Goal: Task Accomplishment & Management: Manage account settings

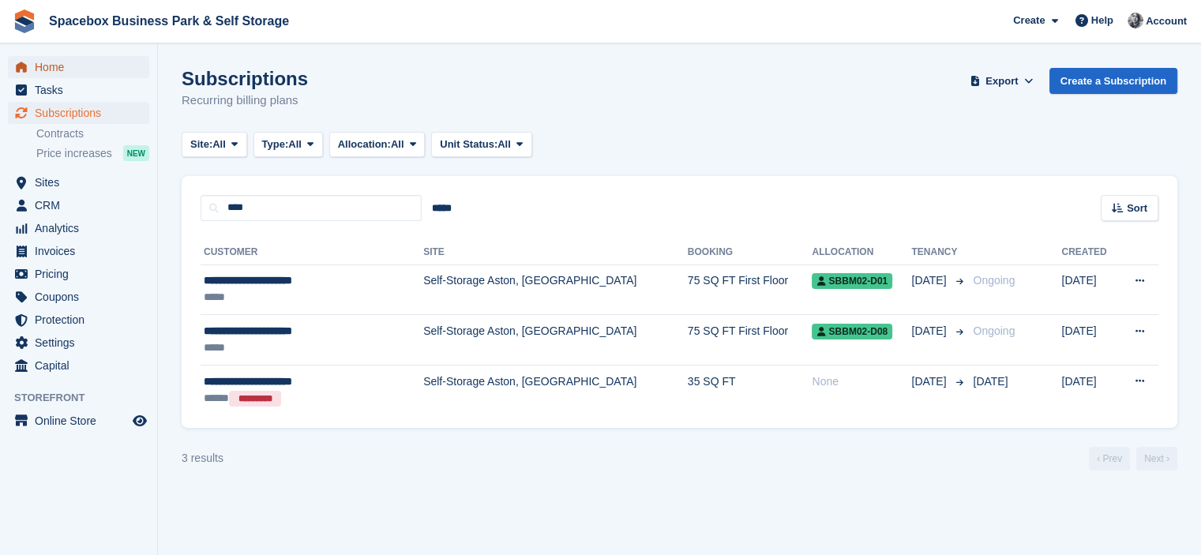
click at [81, 72] on span "Home" at bounding box center [82, 67] width 95 height 22
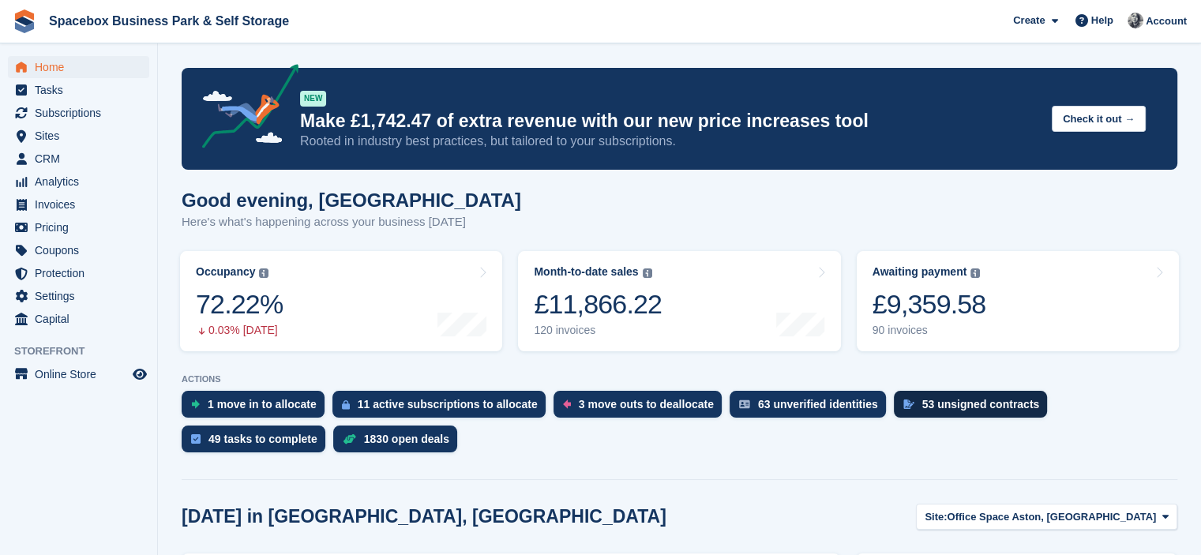
click at [923, 409] on div "53 unsigned contracts" at bounding box center [982, 404] width 118 height 13
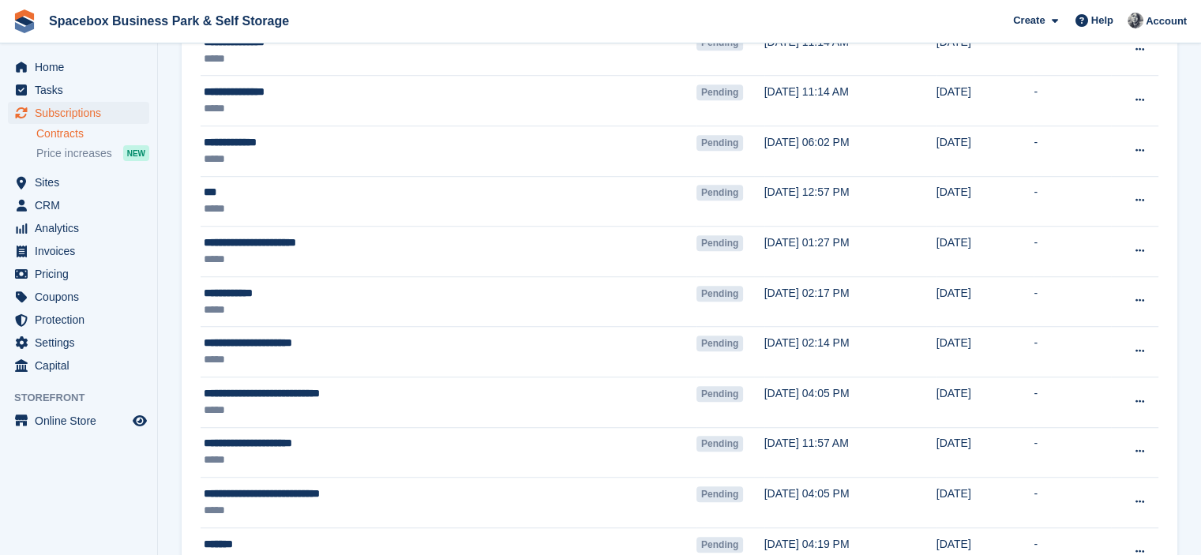
scroll to position [1169, 0]
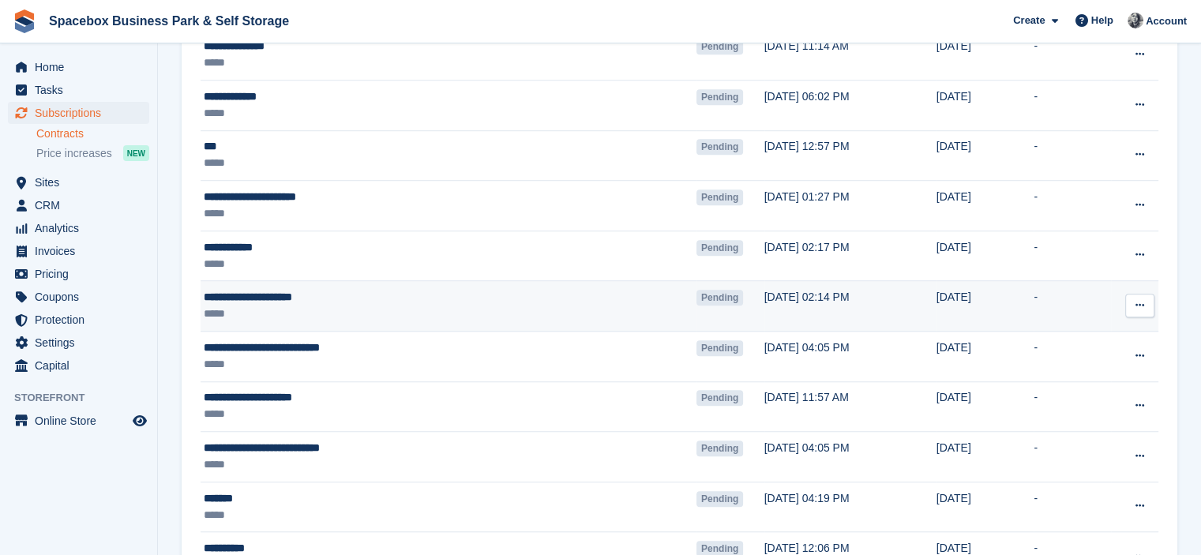
click at [968, 314] on td "[DATE]" at bounding box center [986, 306] width 98 height 51
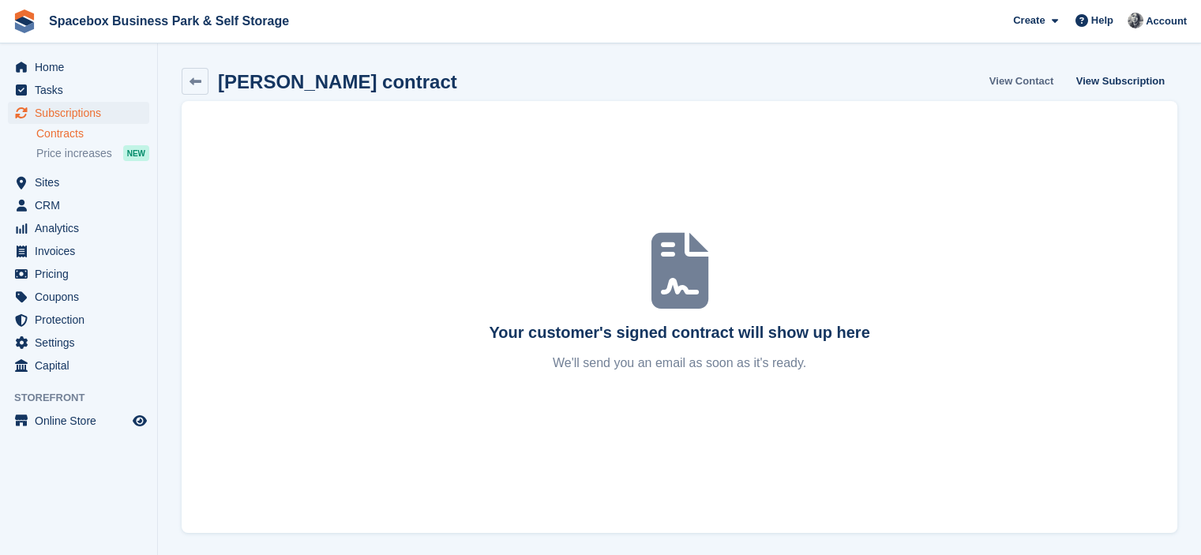
click at [1023, 81] on link "View Contact" at bounding box center [1021, 81] width 77 height 26
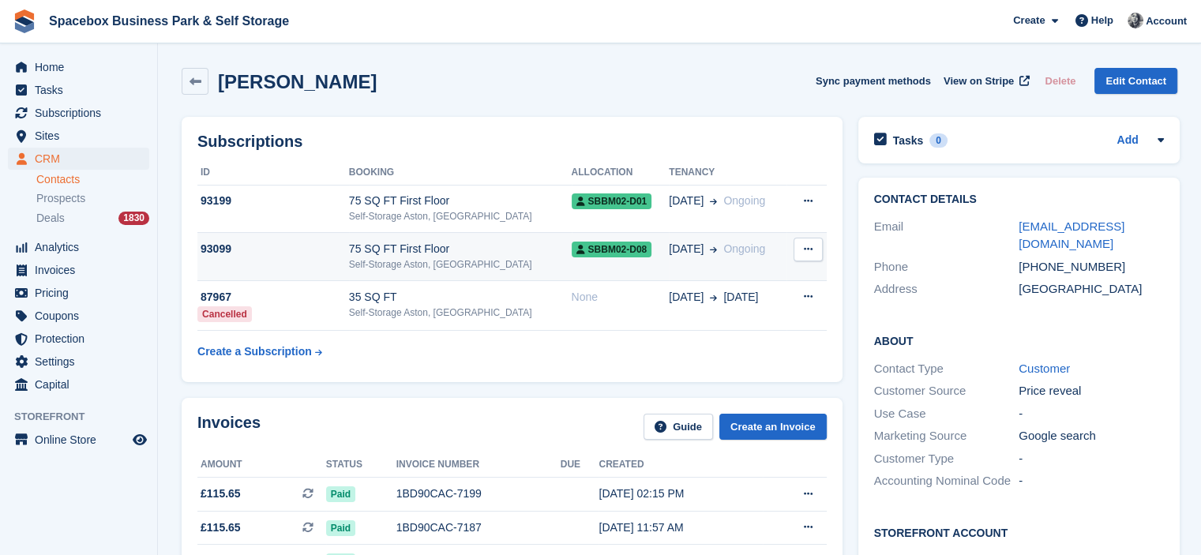
click at [684, 259] on td "28 Jun Ongoing" at bounding box center [727, 257] width 117 height 48
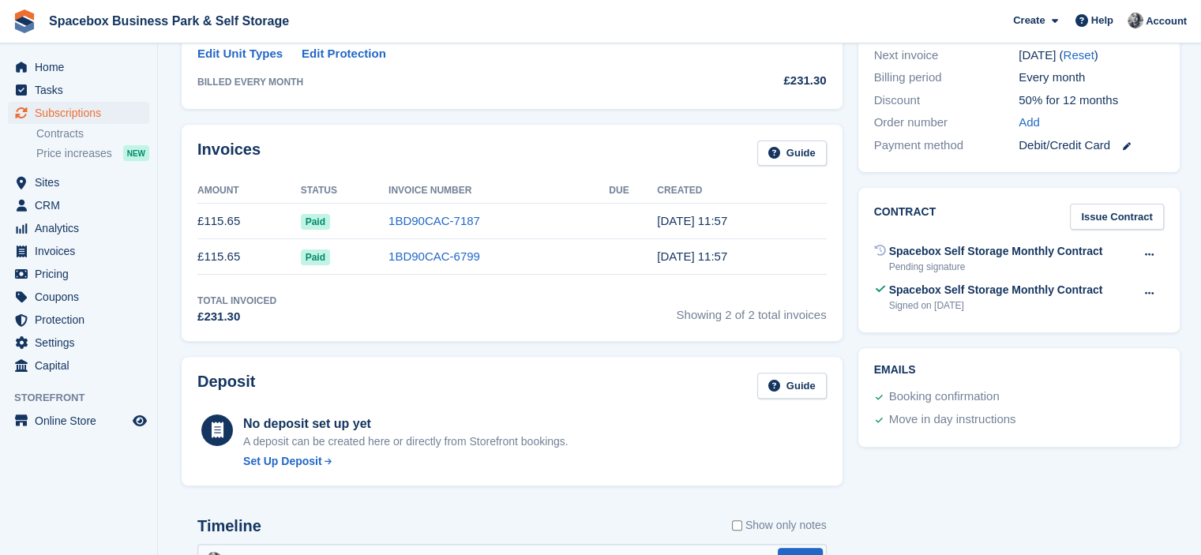
scroll to position [448, 0]
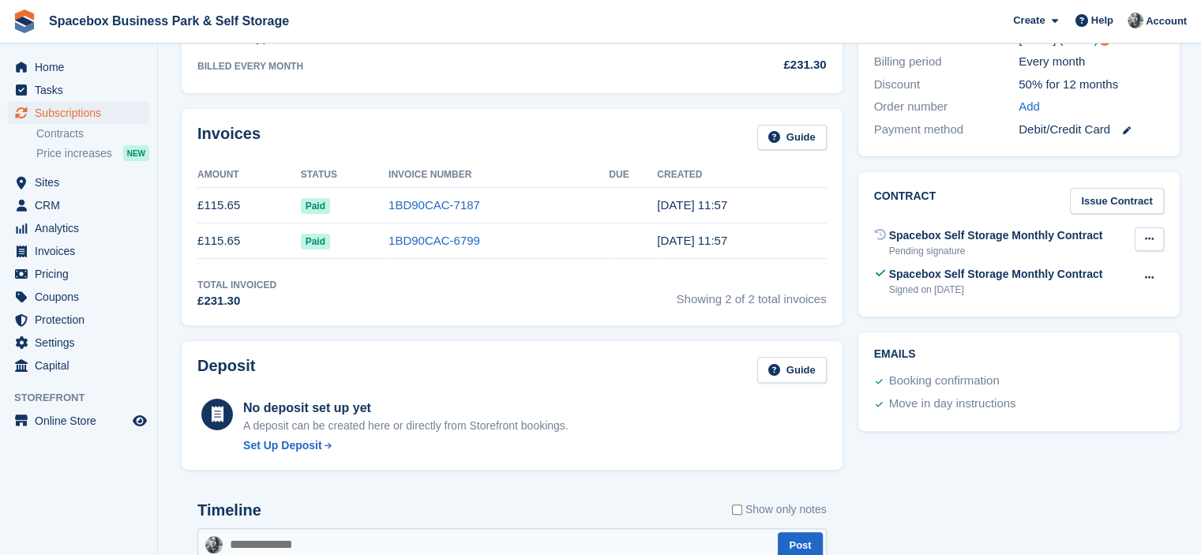
click at [1144, 246] on button at bounding box center [1149, 239] width 29 height 24
click at [1092, 266] on p "Void contract" at bounding box center [1088, 270] width 137 height 21
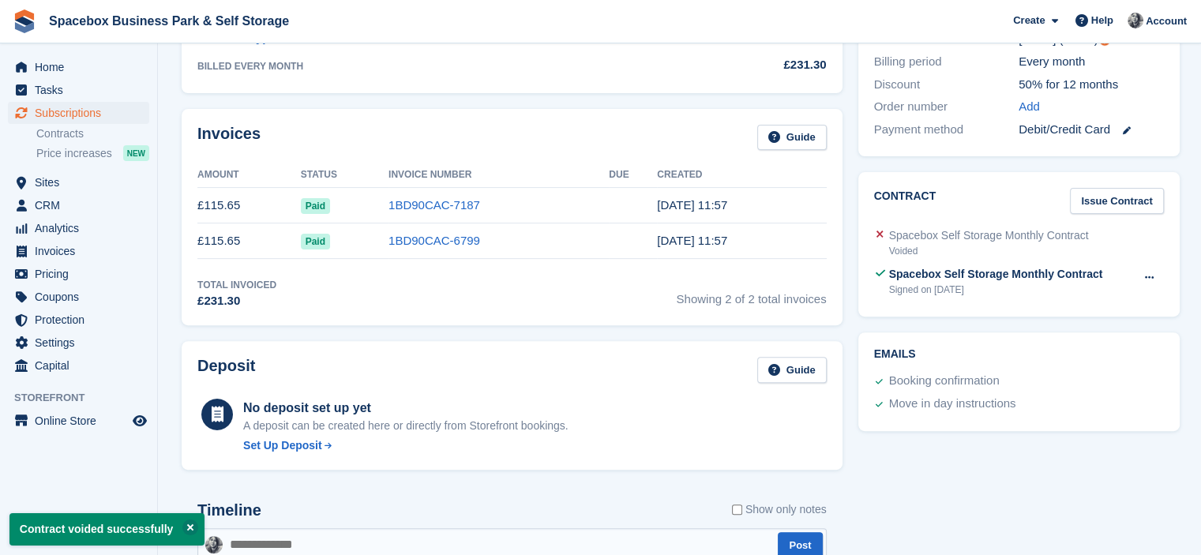
scroll to position [0, 0]
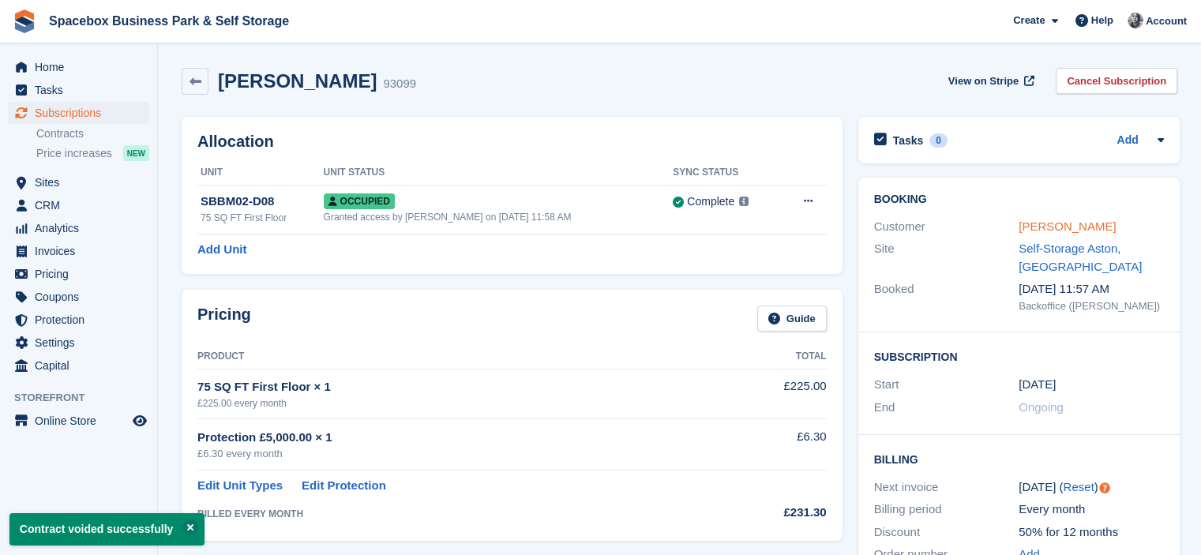
click at [1051, 230] on link "Lynette Marie Halliday" at bounding box center [1067, 226] width 97 height 13
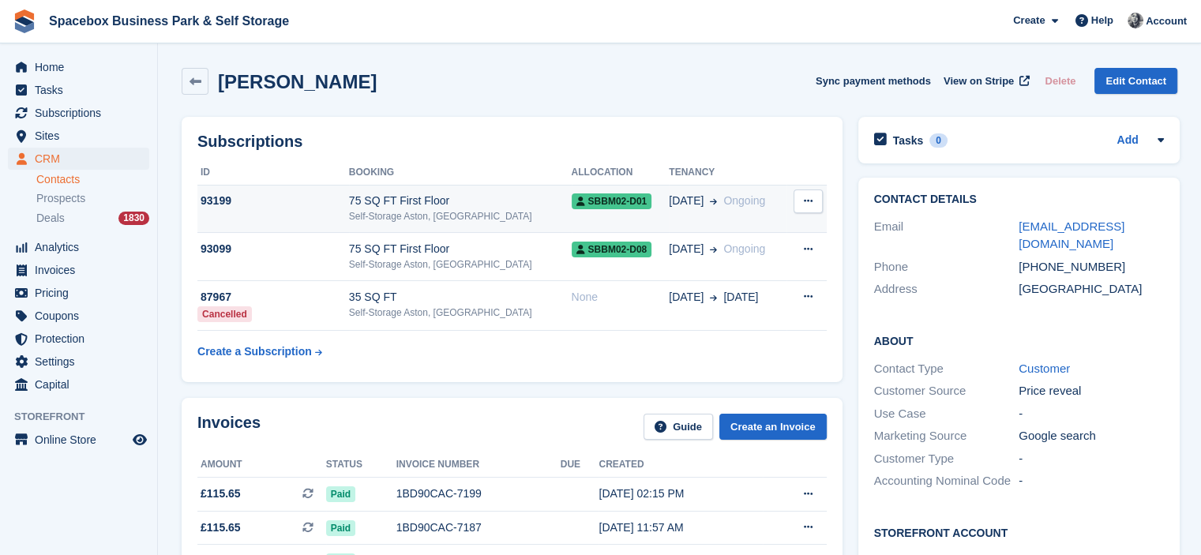
click at [635, 216] on td "SBBM02-D01" at bounding box center [621, 209] width 98 height 48
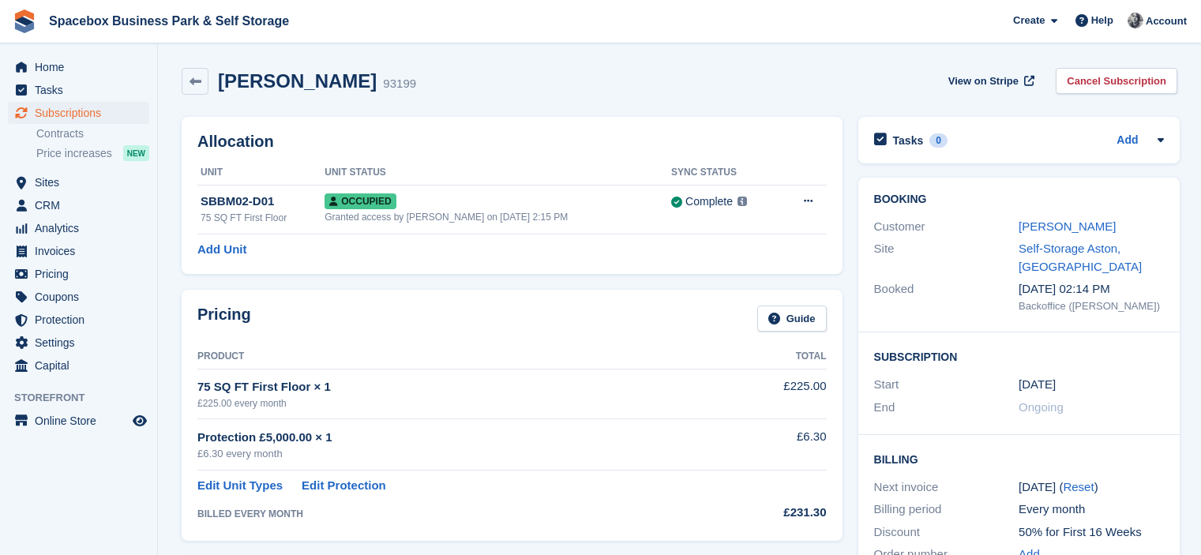
scroll to position [448, 0]
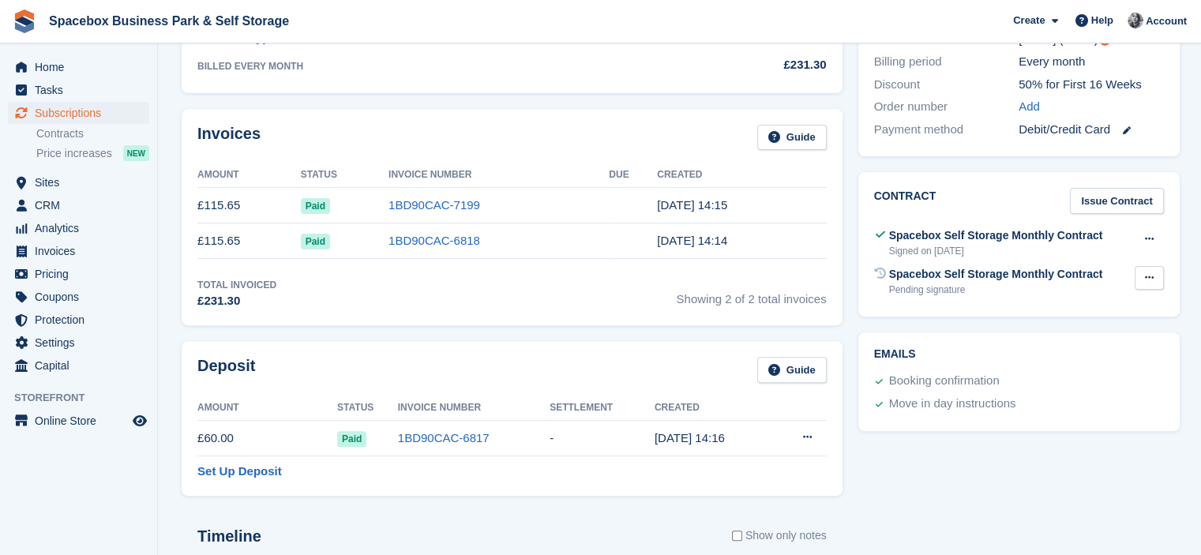
click at [1145, 277] on icon at bounding box center [1149, 278] width 9 height 10
click at [1088, 305] on p "Void contract" at bounding box center [1088, 309] width 137 height 21
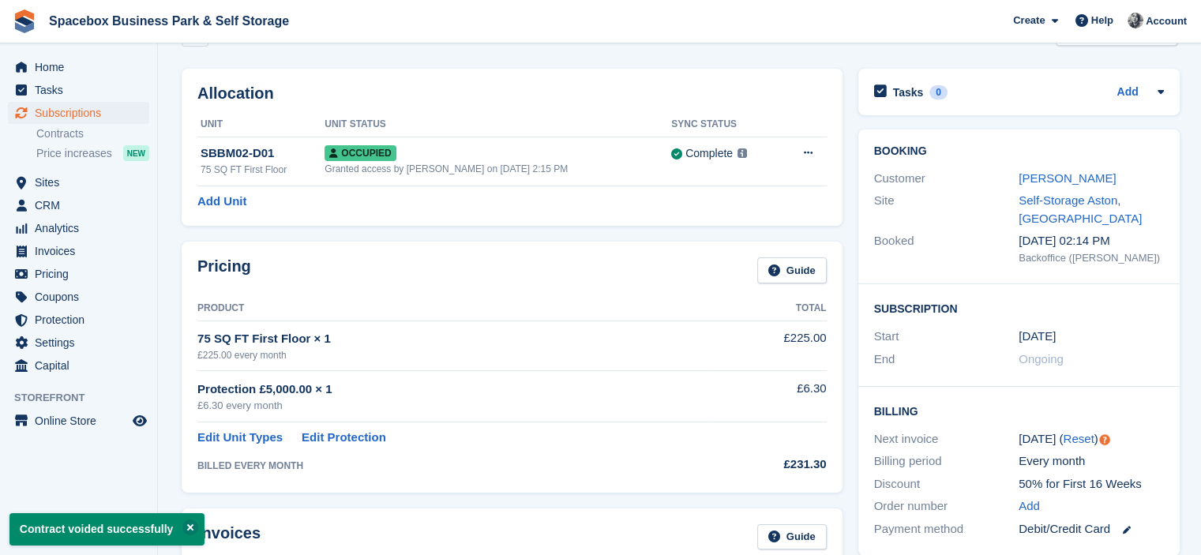
scroll to position [0, 0]
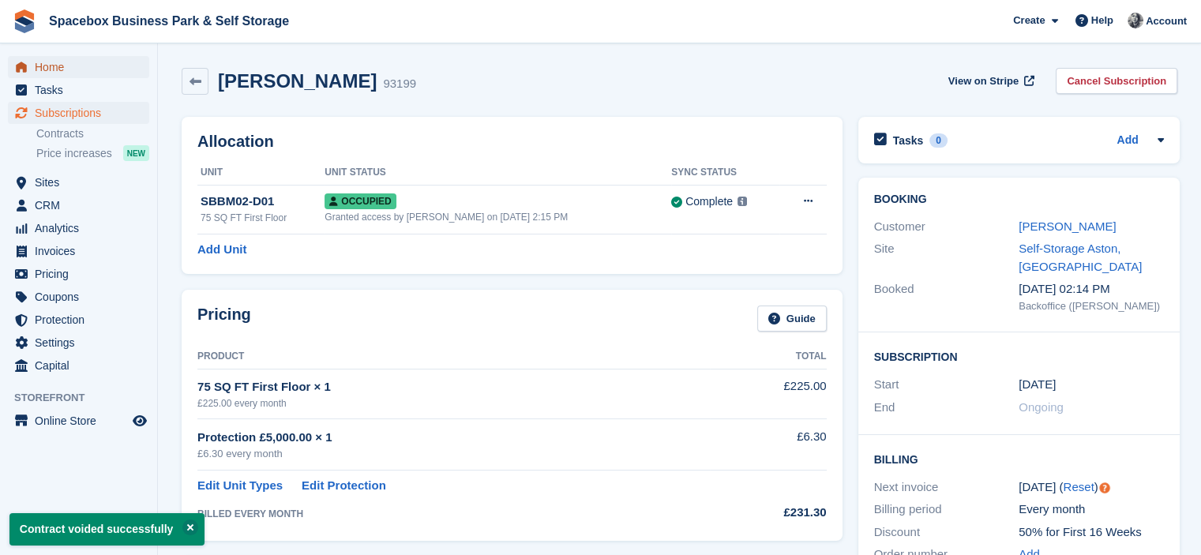
click at [52, 60] on span "Home" at bounding box center [82, 67] width 95 height 22
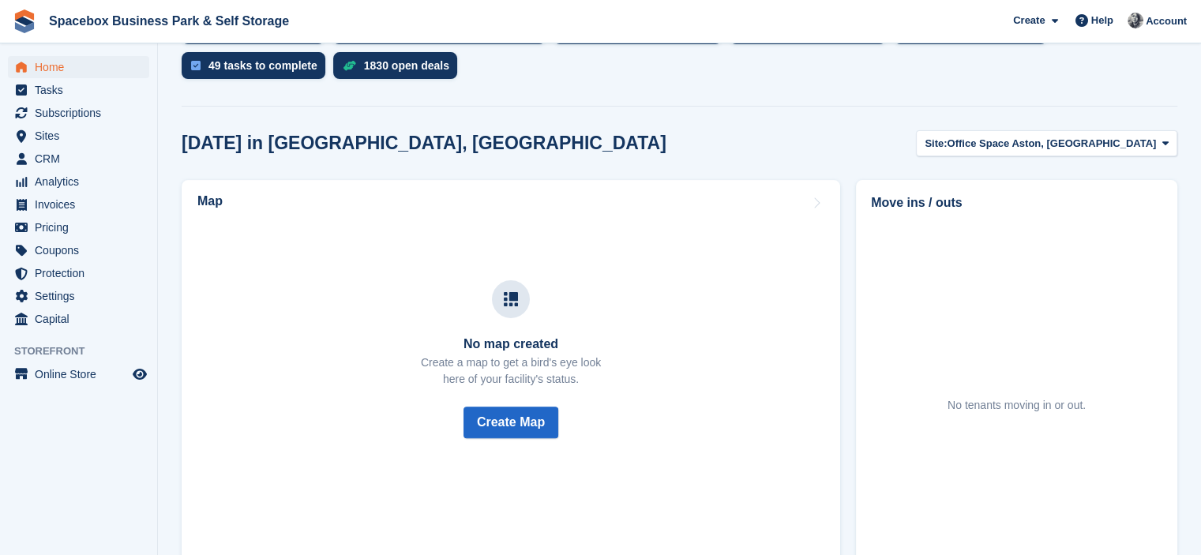
scroll to position [385, 0]
